Goal: Information Seeking & Learning: Learn about a topic

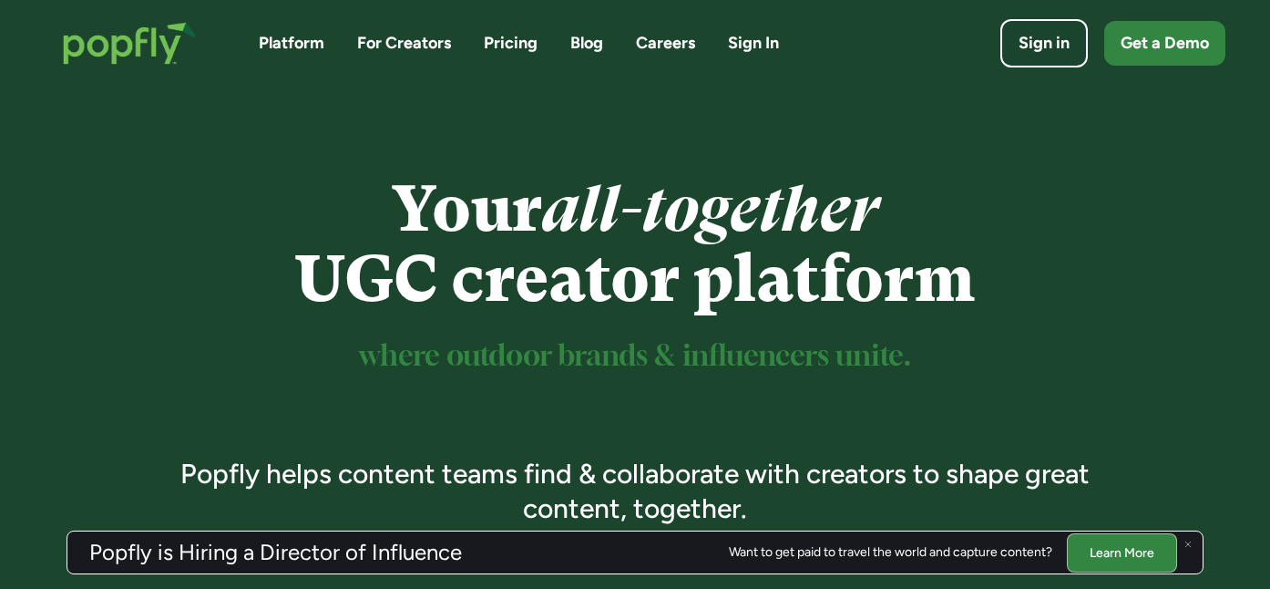
click at [501, 42] on link "Pricing" at bounding box center [511, 43] width 54 height 23
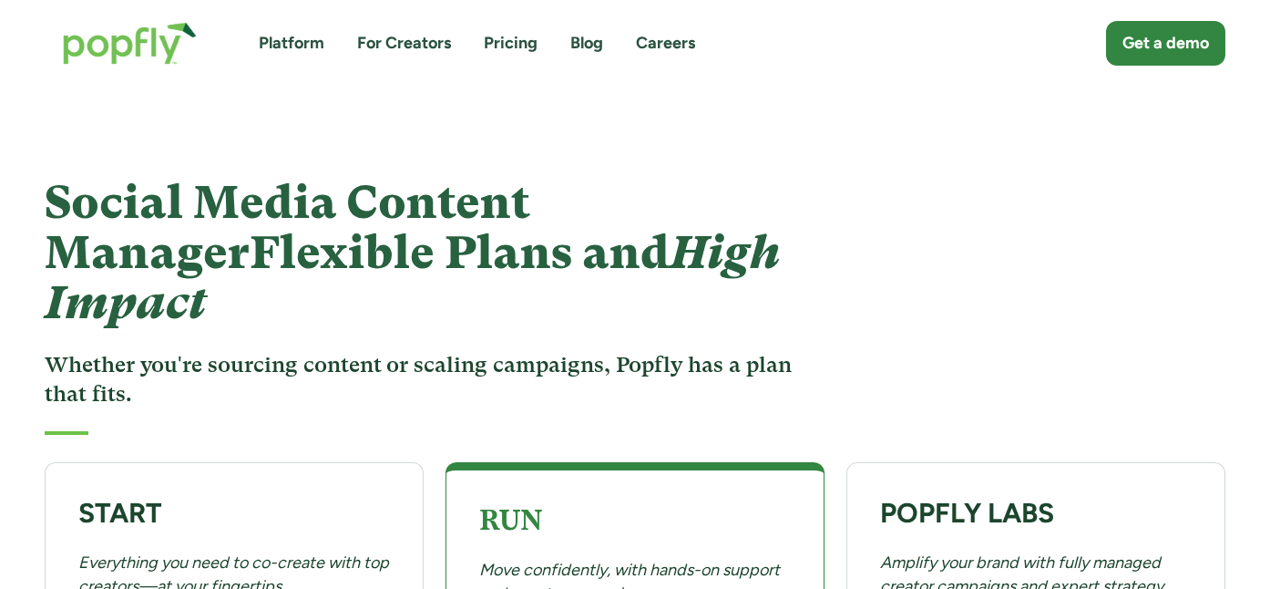
click at [297, 43] on link "Platform" at bounding box center [292, 43] width 66 height 23
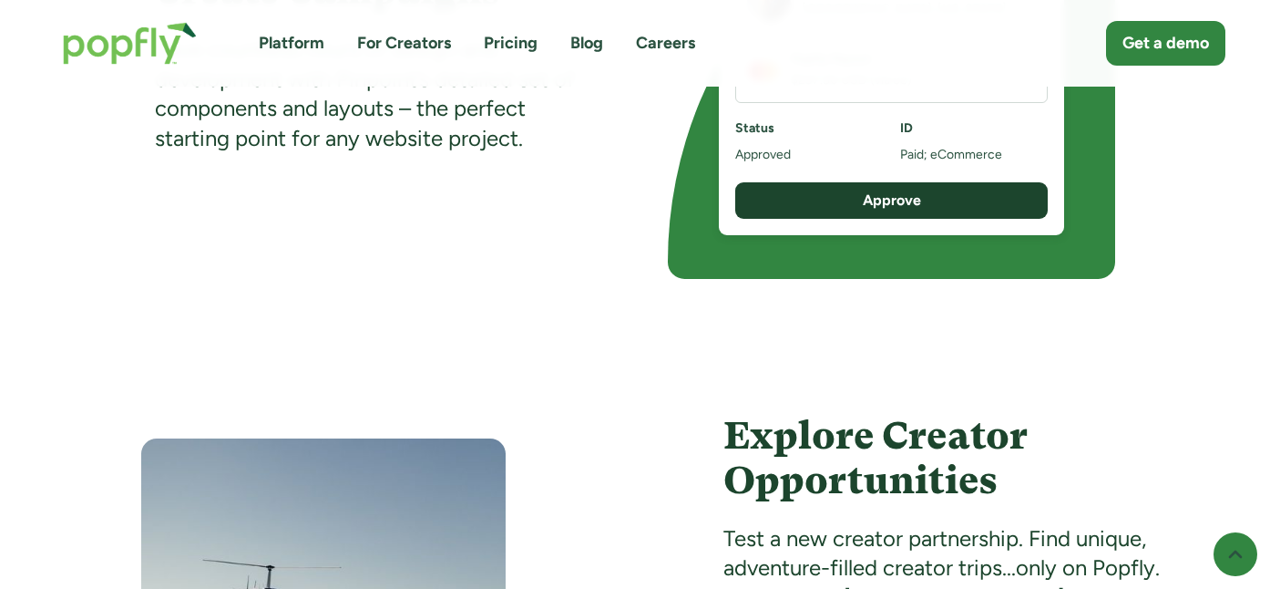
scroll to position [2557, 0]
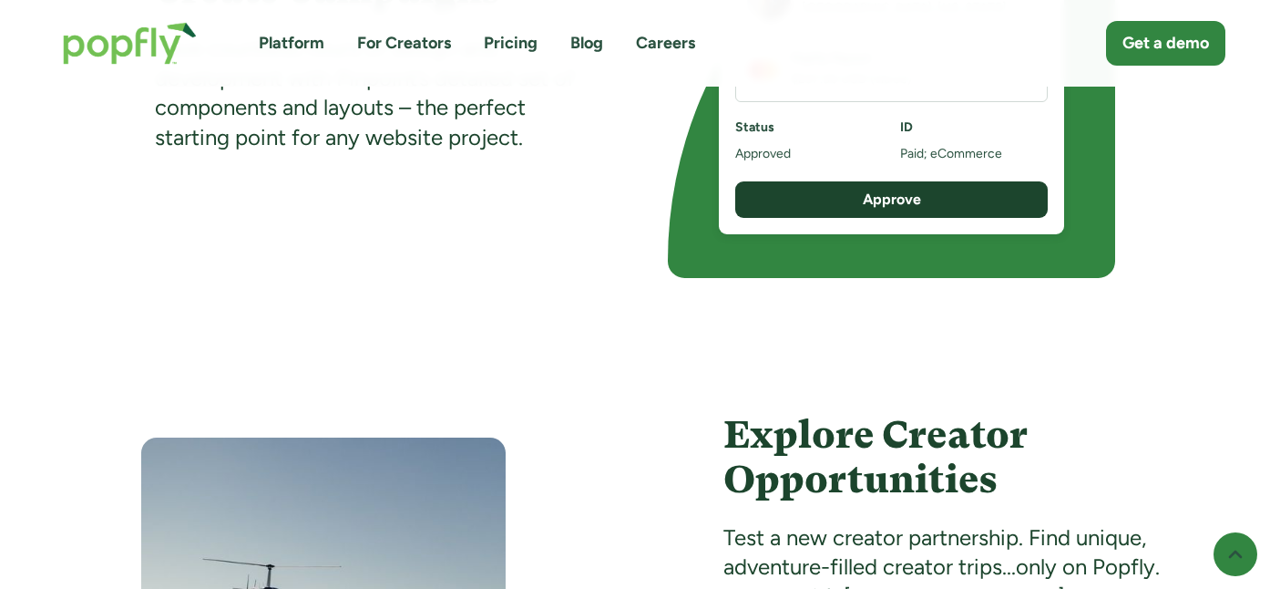
click at [163, 46] on img "home" at bounding box center [130, 43] width 170 height 79
